Goal: Book appointment/travel/reservation

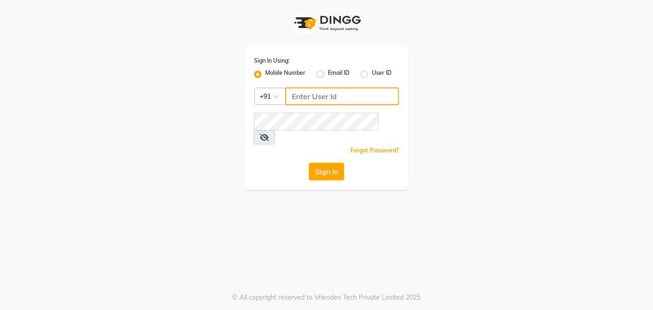
click at [326, 94] on input "Username" at bounding box center [343, 97] width 114 height 18
type input "8850460529"
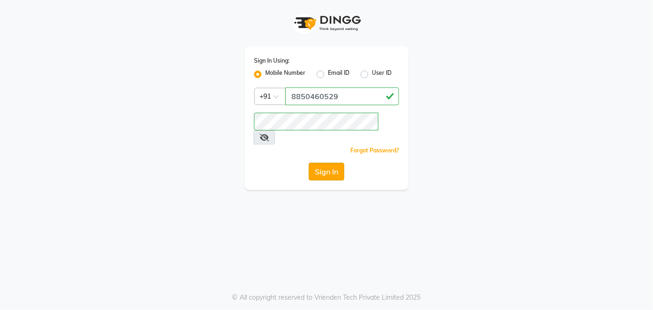
click at [342, 163] on button "Sign In" at bounding box center [327, 172] width 36 height 18
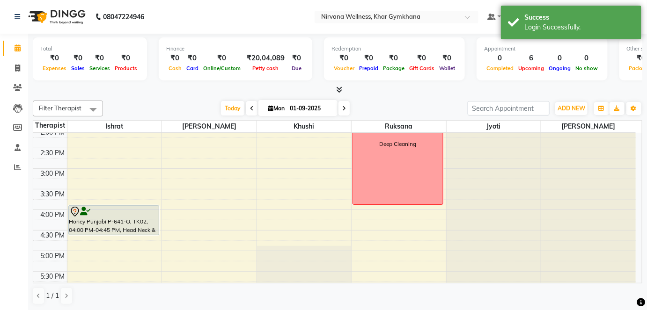
scroll to position [340, 0]
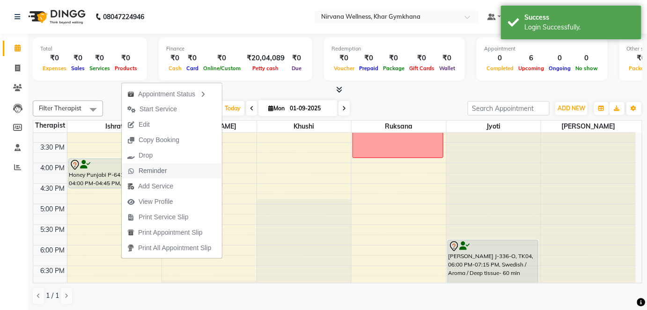
click at [156, 165] on span "Reminder" at bounding box center [147, 170] width 51 height 15
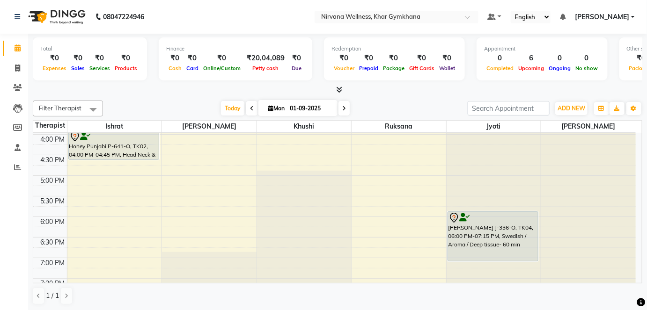
scroll to position [383, 0]
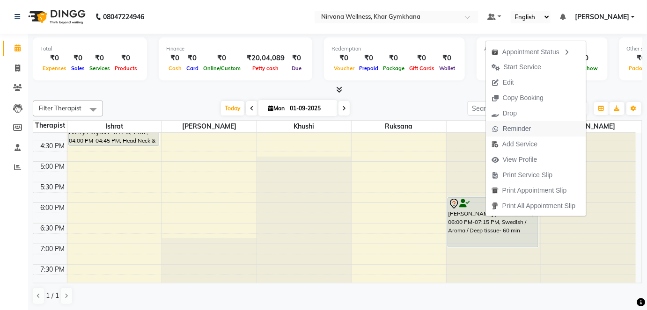
click at [527, 129] on span "Reminder" at bounding box center [517, 129] width 29 height 10
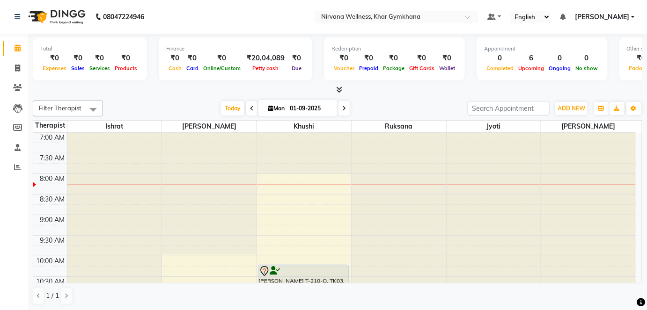
scroll to position [42, 0]
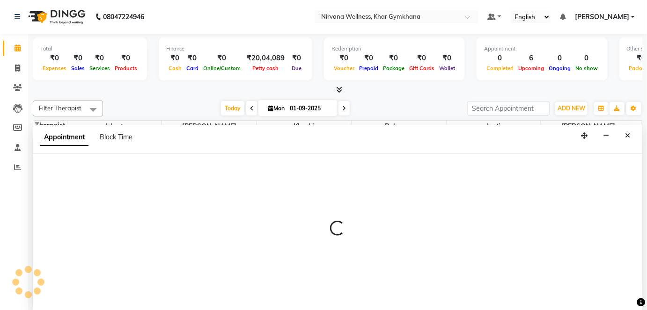
select select "68039"
select select "tentative"
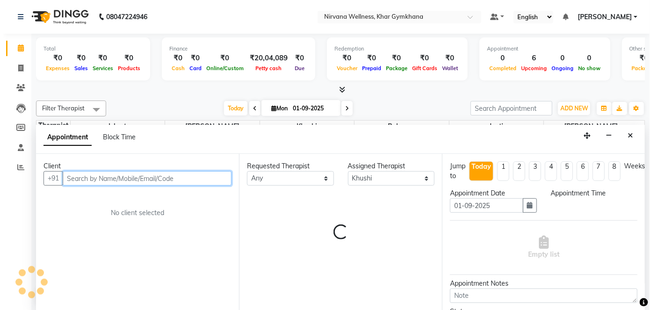
scroll to position [0, 0]
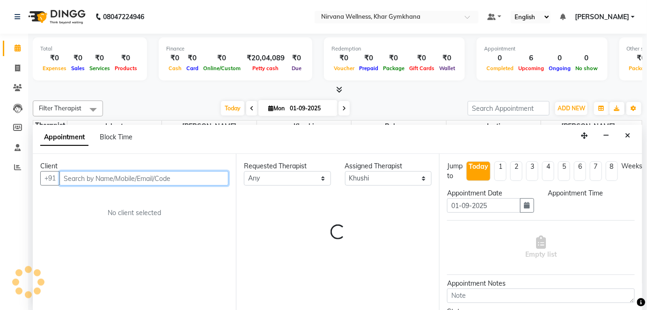
select select "540"
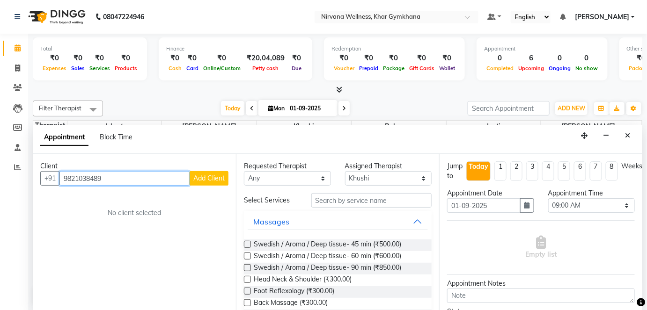
type input "9821038489"
click at [196, 171] on button "Add Client" at bounding box center [209, 178] width 39 height 15
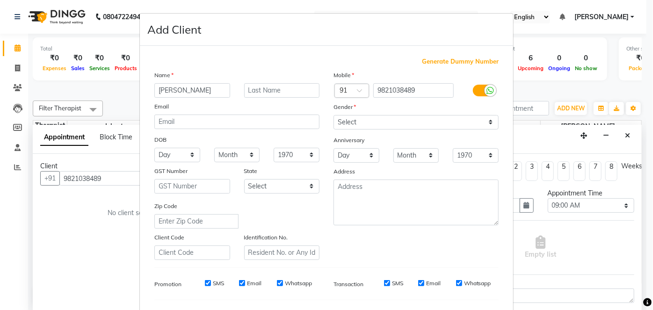
type input "[PERSON_NAME]"
click at [256, 89] on input "text" at bounding box center [282, 90] width 76 height 15
type input "D-153-L"
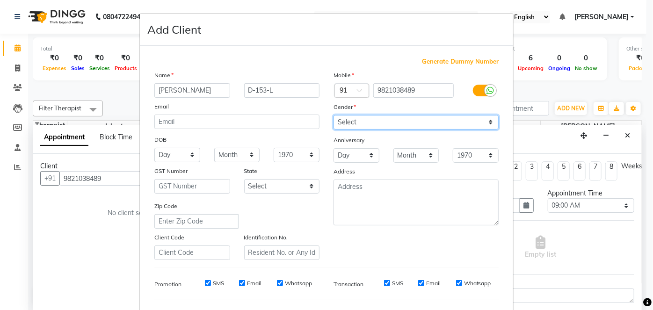
click at [422, 121] on select "Select [DEMOGRAPHIC_DATA] [DEMOGRAPHIC_DATA] Other Prefer Not To Say" at bounding box center [416, 122] width 165 height 15
select select "[DEMOGRAPHIC_DATA]"
click at [334, 115] on select "Select [DEMOGRAPHIC_DATA] [DEMOGRAPHIC_DATA] Other Prefer Not To Say" at bounding box center [416, 122] width 165 height 15
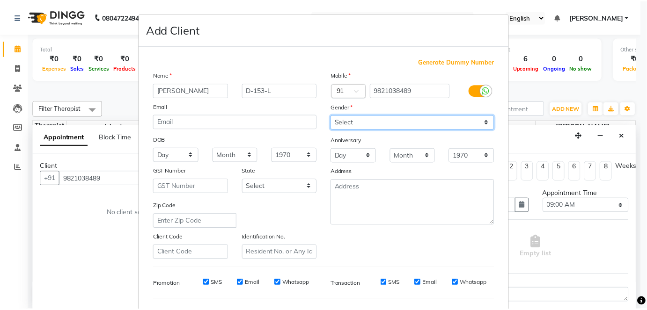
scroll to position [121, 0]
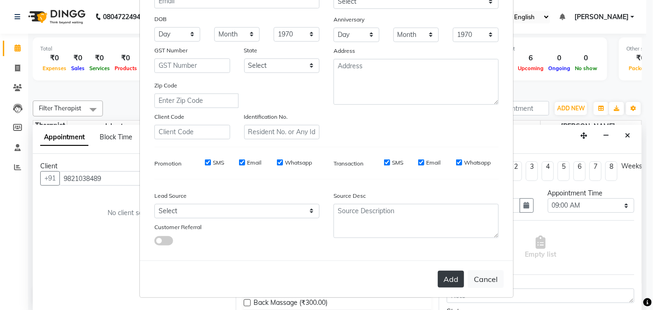
click at [447, 285] on button "Add" at bounding box center [451, 279] width 26 height 17
select select
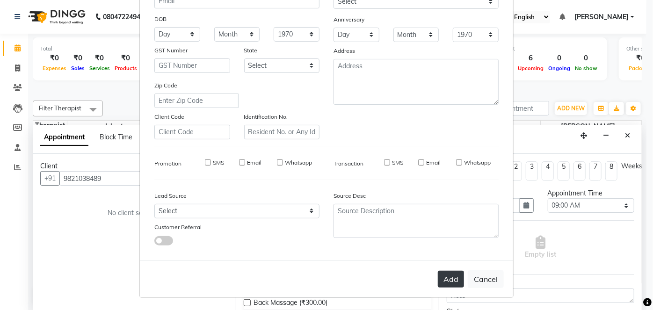
select select
checkbox input "false"
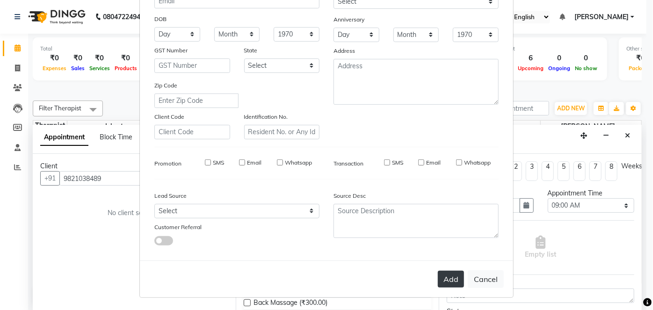
checkbox input "false"
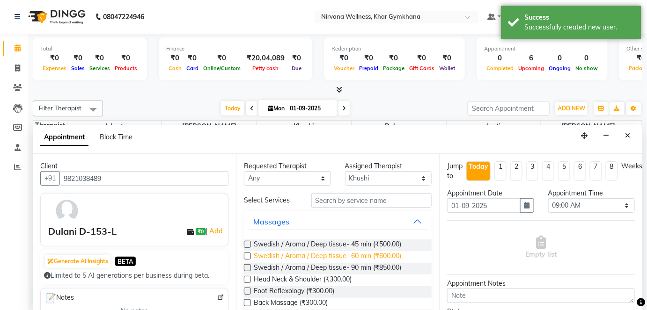
click at [387, 255] on span "Swedish / Aroma / Deep tissue- 60 min (₹600.00)" at bounding box center [327, 257] width 147 height 12
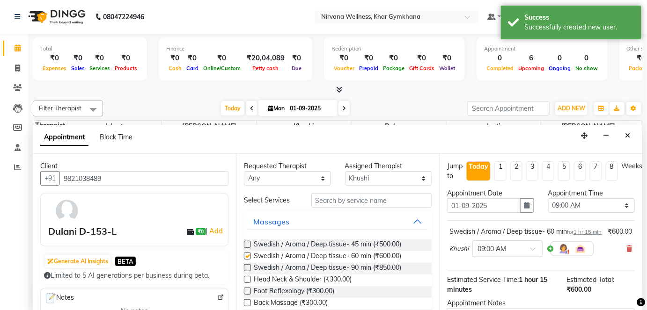
checkbox input "false"
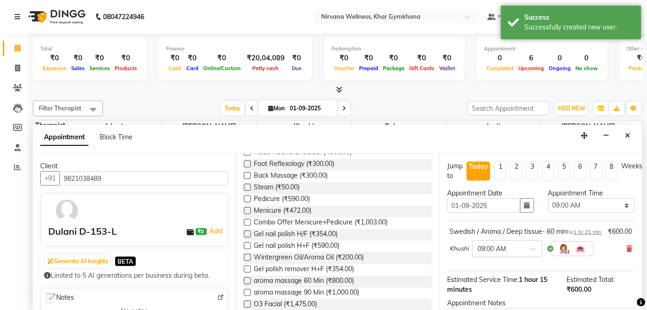
scroll to position [108, 0]
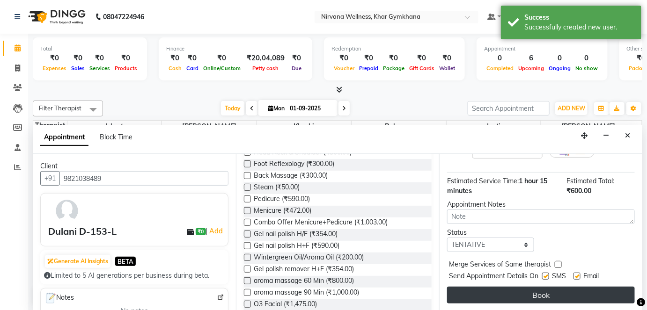
click at [477, 299] on button "Book" at bounding box center [541, 295] width 188 height 17
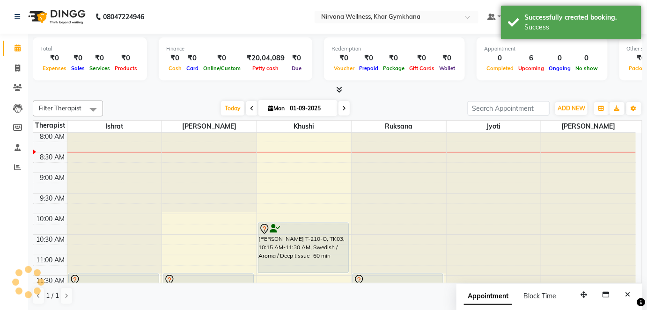
scroll to position [0, 0]
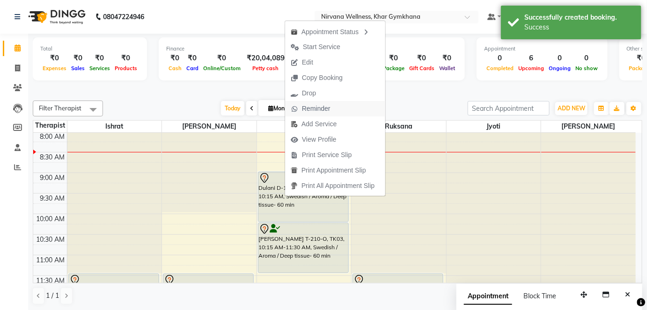
click at [323, 105] on span "Reminder" at bounding box center [316, 109] width 29 height 10
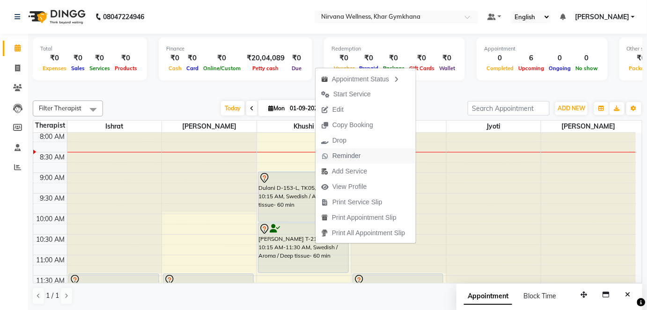
click at [353, 153] on span "Reminder" at bounding box center [346, 156] width 29 height 10
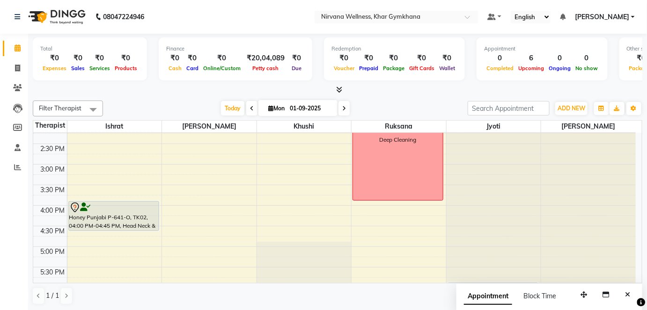
scroll to position [340, 0]
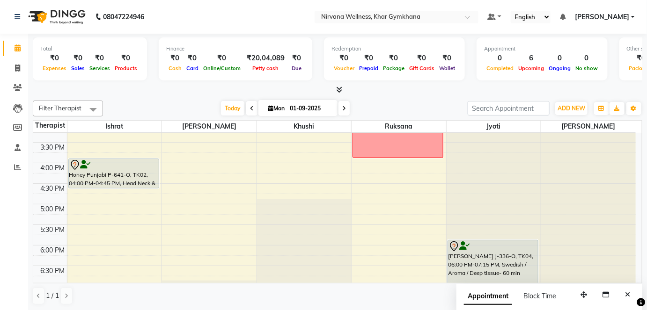
click at [108, 191] on div "7:00 AM 7:30 AM 8:00 AM 8:30 AM 9:00 AM 9:30 AM 10:00 AM 10:30 AM 11:00 AM 11:3…" at bounding box center [334, 122] width 602 height 659
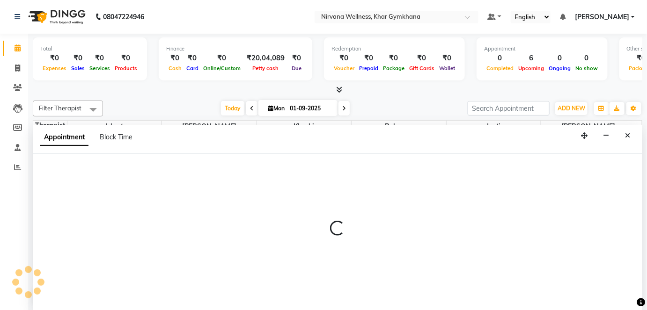
select select "67021"
select select "1005"
select select "tentative"
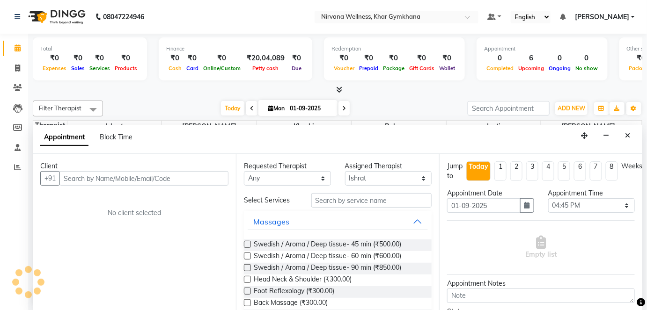
scroll to position [0, 0]
click at [633, 137] on button "Close" at bounding box center [628, 136] width 14 height 15
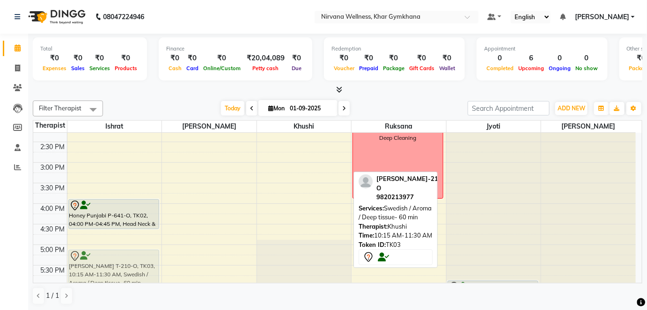
scroll to position [301, 0]
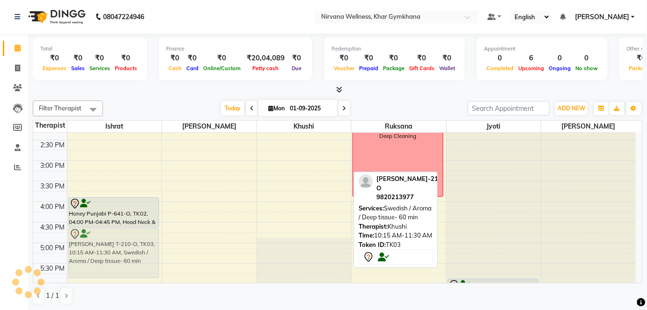
drag, startPoint x: 287, startPoint y: 197, endPoint x: 117, endPoint y: 245, distance: 176.7
click at [117, 245] on tr "[PERSON_NAME] R-499_O, TK01, 11:30 AM-12:45 PM, Swedish / Aroma / Deep tissue- …" at bounding box center [334, 160] width 602 height 659
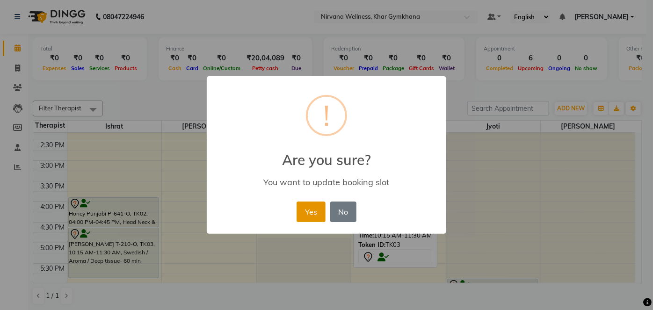
click at [300, 213] on button "Yes" at bounding box center [311, 212] width 29 height 21
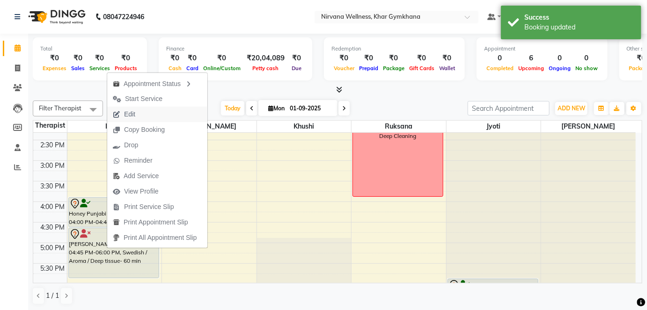
click at [152, 117] on button "Edit" at bounding box center [157, 114] width 100 height 15
select select "tentative"
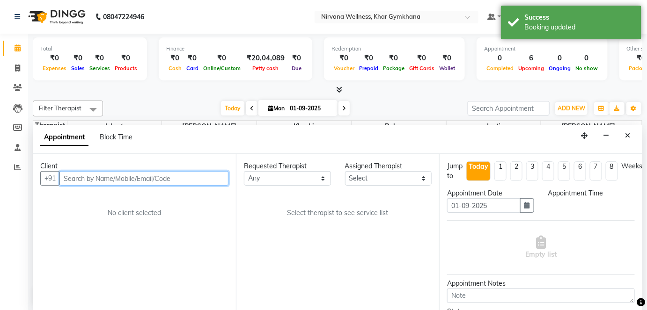
scroll to position [41, 0]
select select "68039"
select select "67021"
select select "1005"
select select "3392"
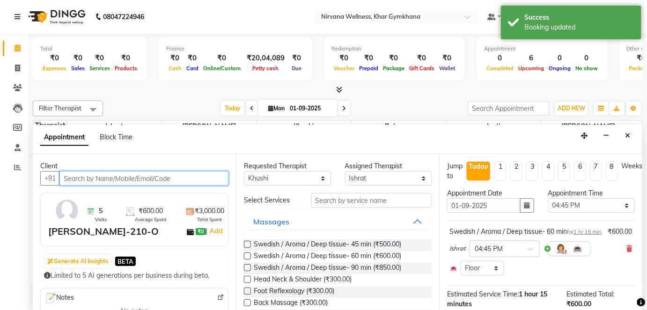
scroll to position [42, 0]
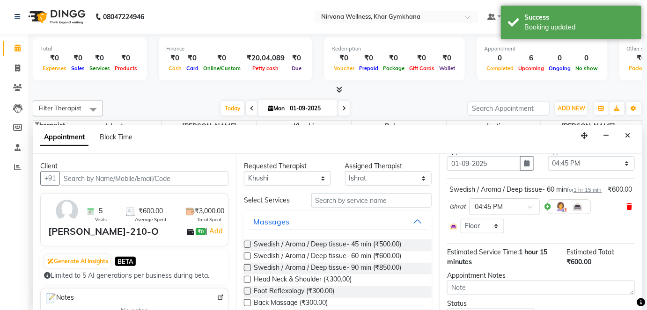
click at [627, 210] on icon at bounding box center [630, 207] width 6 height 7
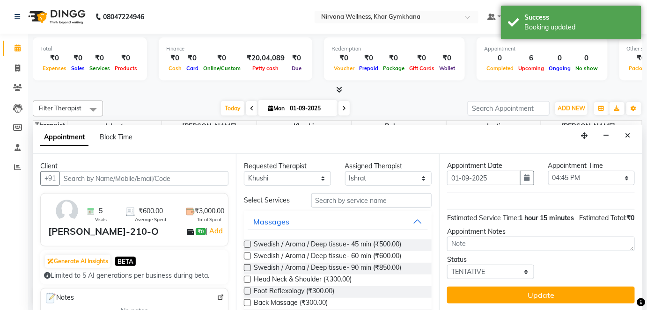
scroll to position [37, 0]
click at [266, 178] on select "Any [PERSON_NAME] Jyoti [PERSON_NAME] [PERSON_NAME]" at bounding box center [287, 178] width 87 height 15
select select "67021"
click at [244, 171] on select "Any [PERSON_NAME] Jyoti [PERSON_NAME] [PERSON_NAME]" at bounding box center [287, 178] width 87 height 15
click at [305, 260] on span "Swedish / Aroma / Deep tissue- 60 min (₹600.00)" at bounding box center [327, 257] width 147 height 12
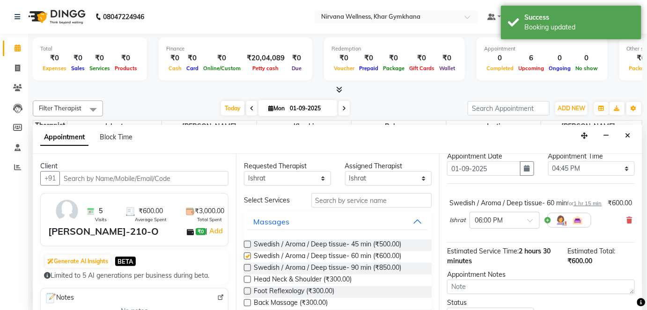
scroll to position [42, 0]
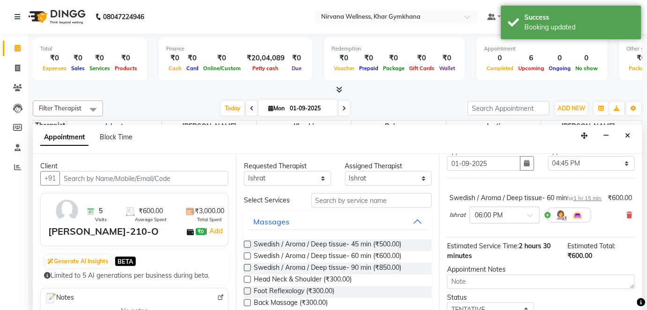
checkbox input "false"
click at [493, 227] on div "Ishrat × 06:00 PM" at bounding box center [520, 215] width 142 height 24
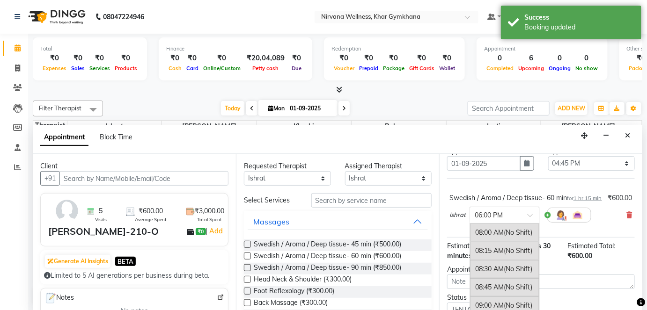
click at [498, 220] on input "text" at bounding box center [495, 215] width 41 height 10
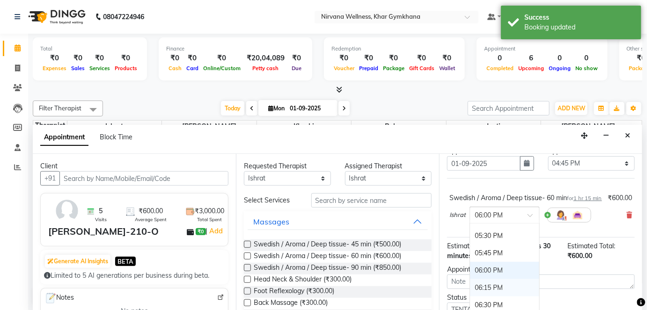
scroll to position [623, 0]
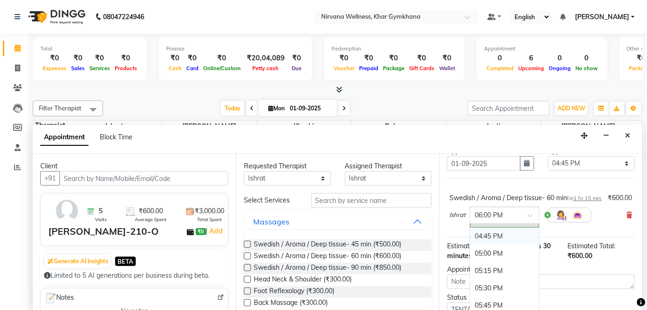
click at [489, 244] on div "04:45 PM" at bounding box center [504, 236] width 69 height 17
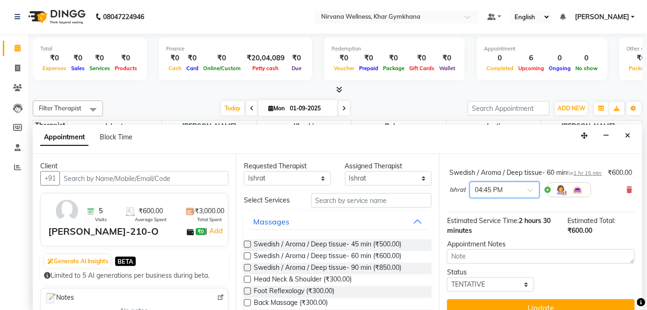
scroll to position [89, 0]
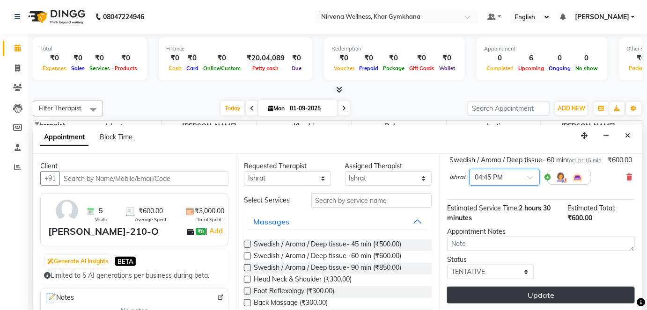
click at [497, 288] on button "Update" at bounding box center [541, 295] width 188 height 17
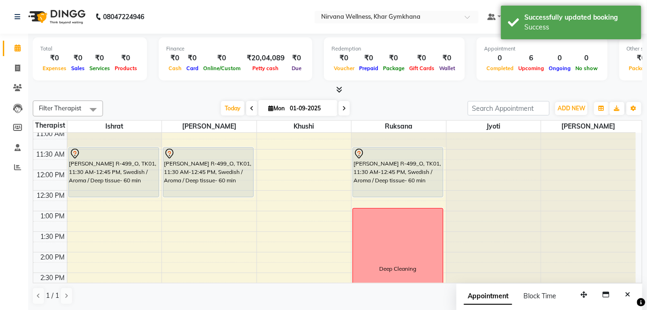
scroll to position [339, 0]
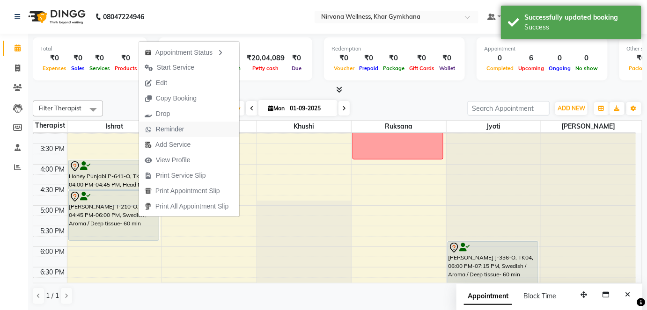
click at [173, 130] on span "Reminder" at bounding box center [170, 130] width 29 height 10
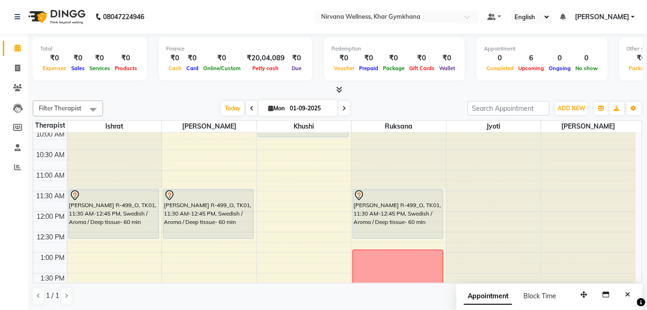
scroll to position [126, 0]
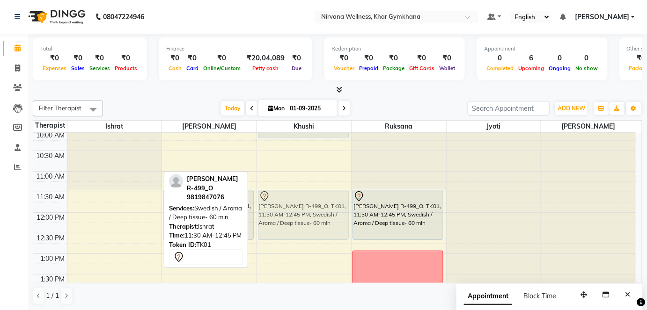
drag, startPoint x: 113, startPoint y: 205, endPoint x: 276, endPoint y: 204, distance: 162.9
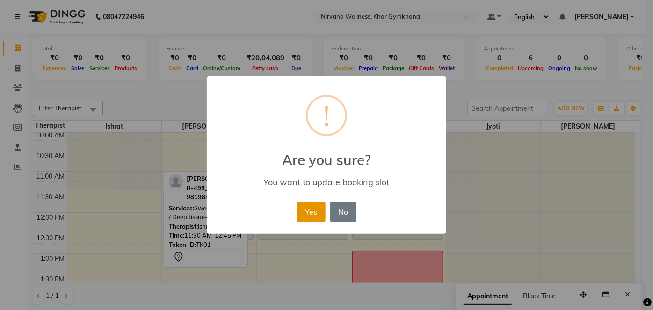
click at [301, 207] on button "Yes" at bounding box center [311, 212] width 29 height 21
